Goal: Task Accomplishment & Management: Manage account settings

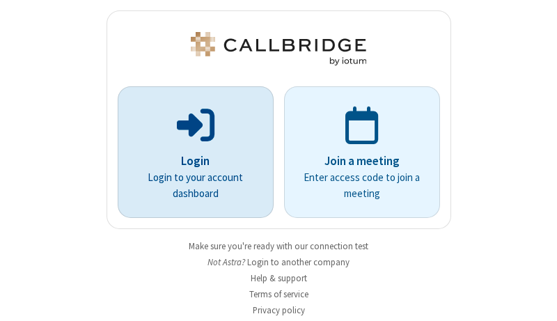
click at [190, 161] on p "Login" at bounding box center [195, 161] width 117 height 18
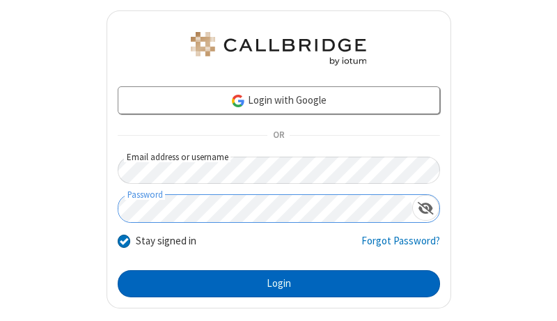
click at [273, 283] on button "Login" at bounding box center [279, 284] width 322 height 28
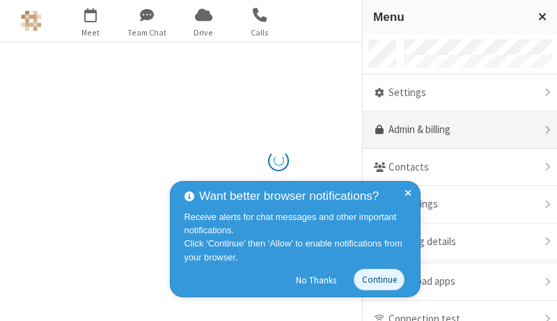
click at [455, 130] on link "Admin & billing" at bounding box center [460, 130] width 194 height 38
